Goal: Transaction & Acquisition: Purchase product/service

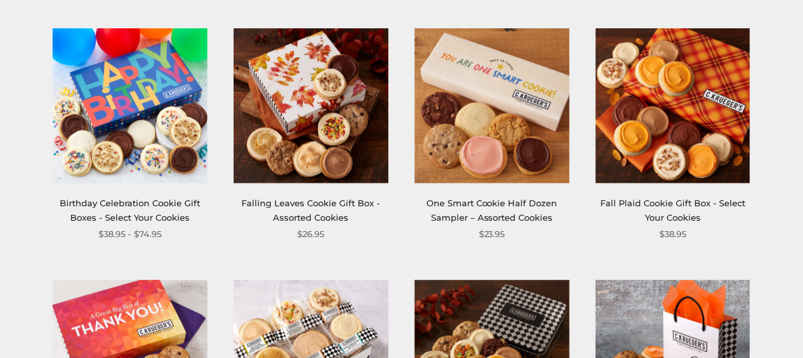
scroll to position [525, 0]
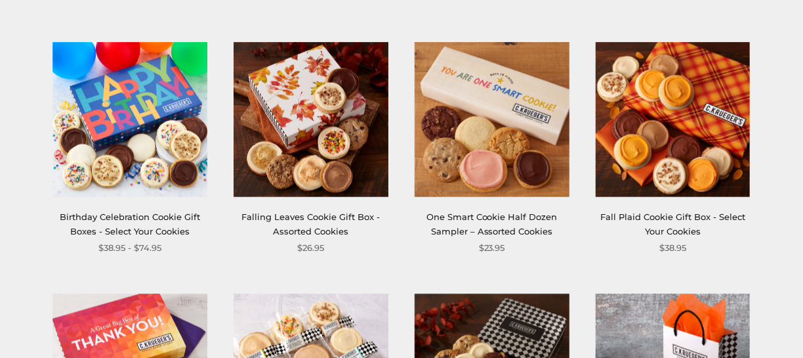
click at [327, 152] on img at bounding box center [311, 120] width 155 height 155
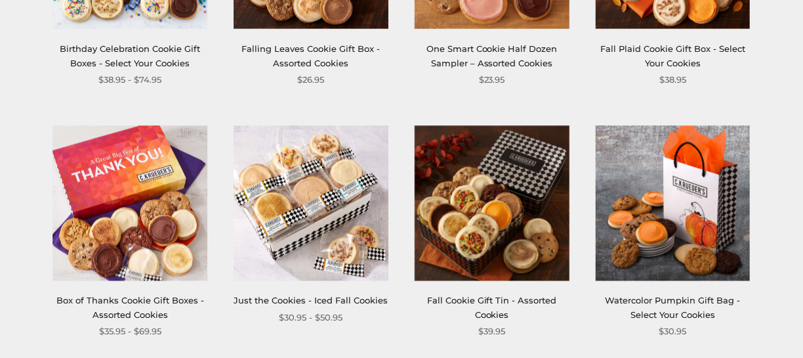
scroll to position [722, 0]
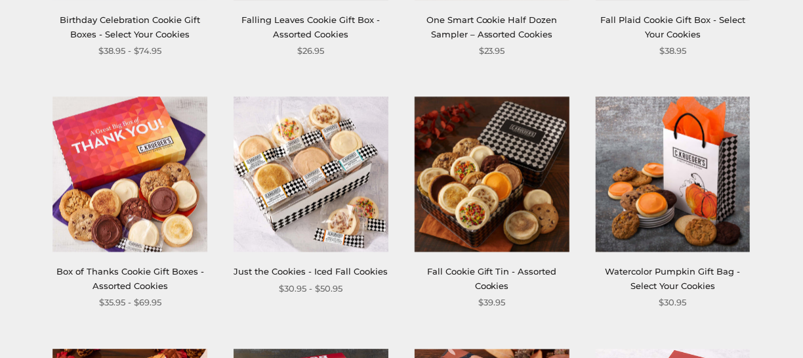
click at [314, 180] on img at bounding box center [311, 175] width 155 height 155
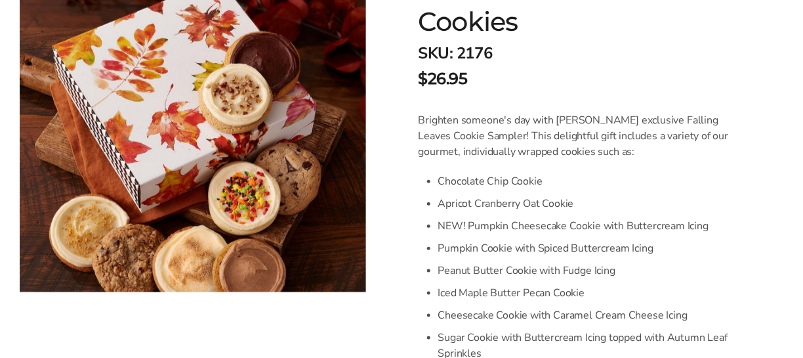
scroll to position [328, 0]
